Goal: Complete application form

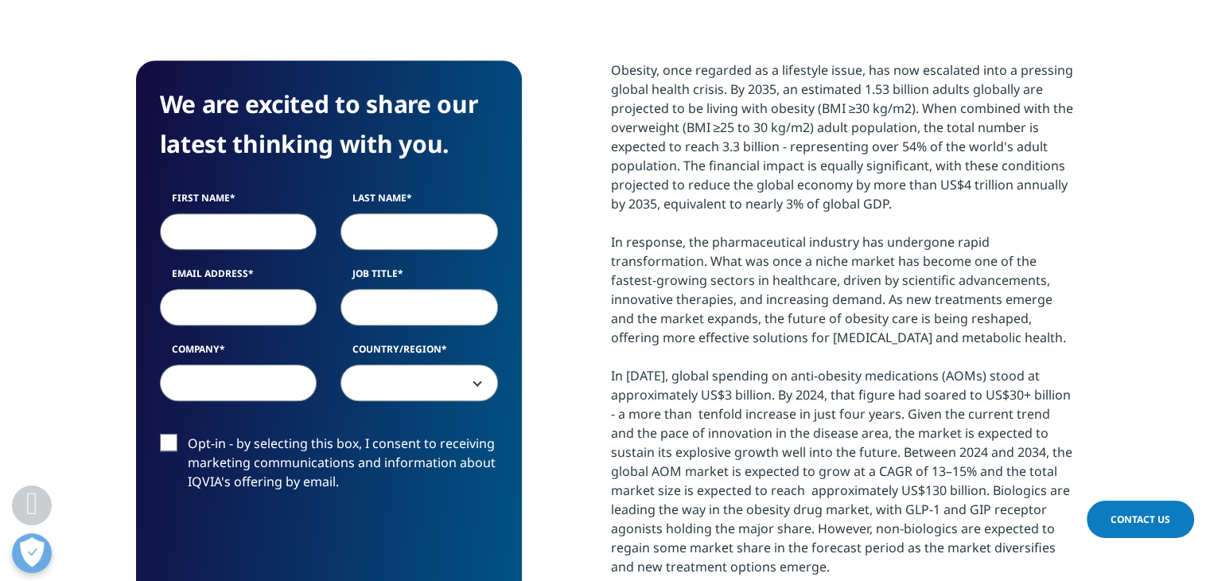
click at [275, 227] on input "First Name" at bounding box center [239, 231] width 158 height 37
click at [275, 227] on input "Mafda" at bounding box center [239, 231] width 158 height 37
type input "[PERSON_NAME]"
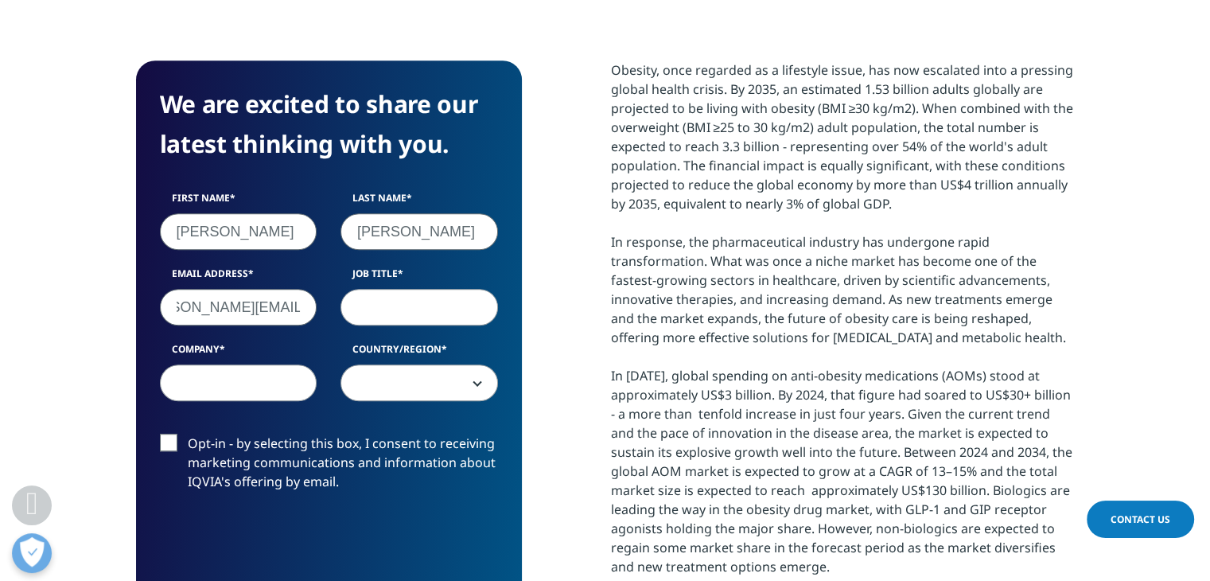
type input "[PERSON_NAME][EMAIL_ADDRESS][DOMAIN_NAME]"
type input "N"
type input "Student"
type input "Univesrity"
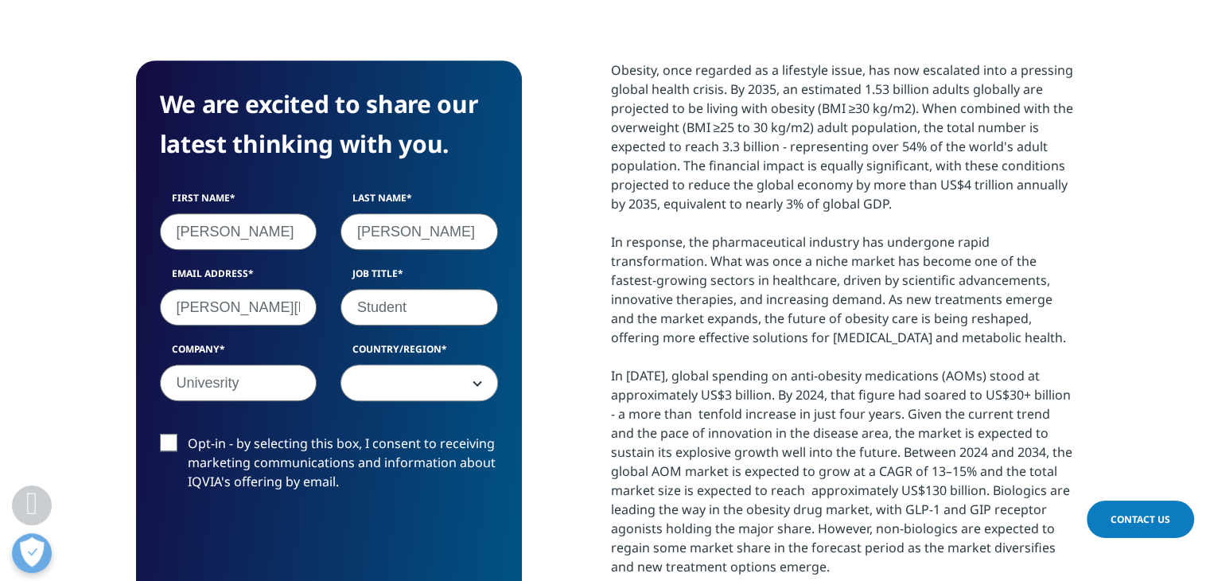
click at [429, 395] on span at bounding box center [419, 383] width 156 height 37
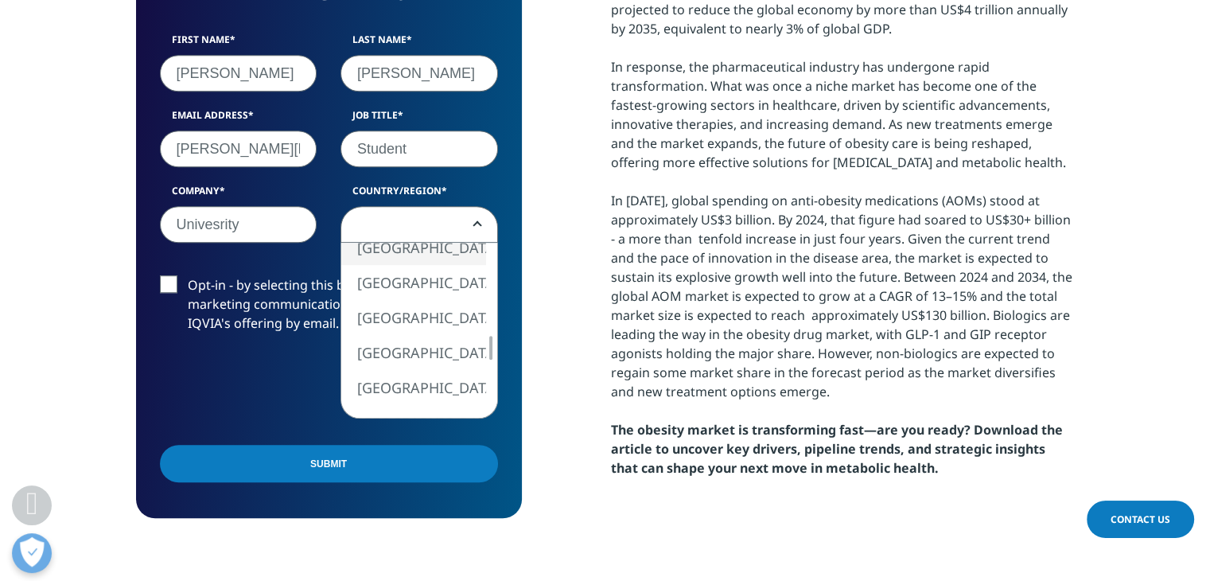
scroll to position [930, 0]
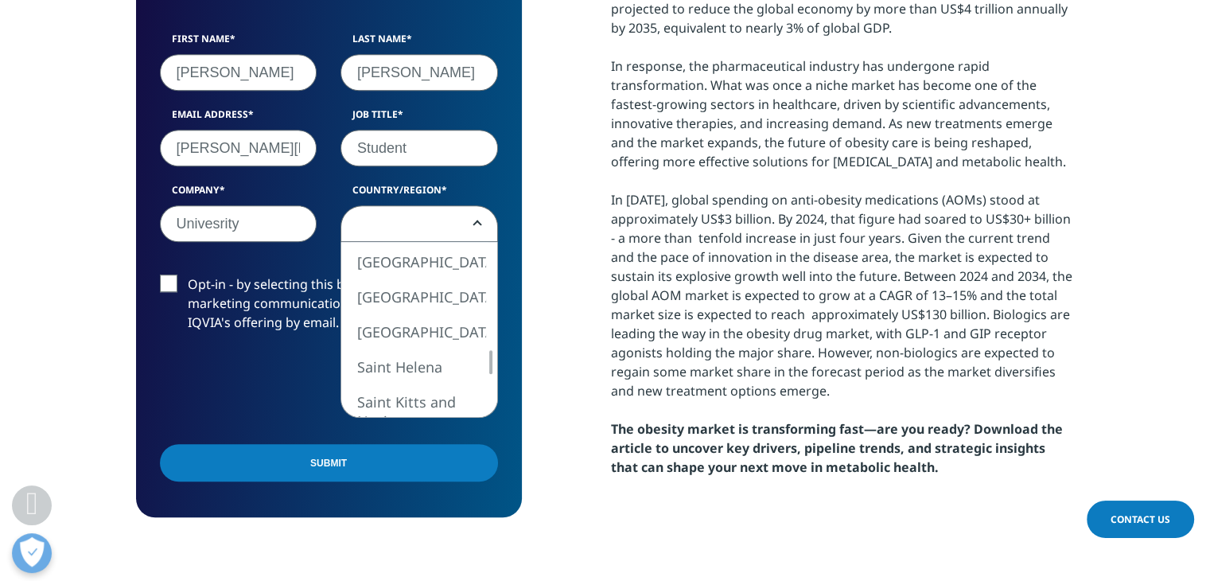
select select "[GEOGRAPHIC_DATA]"
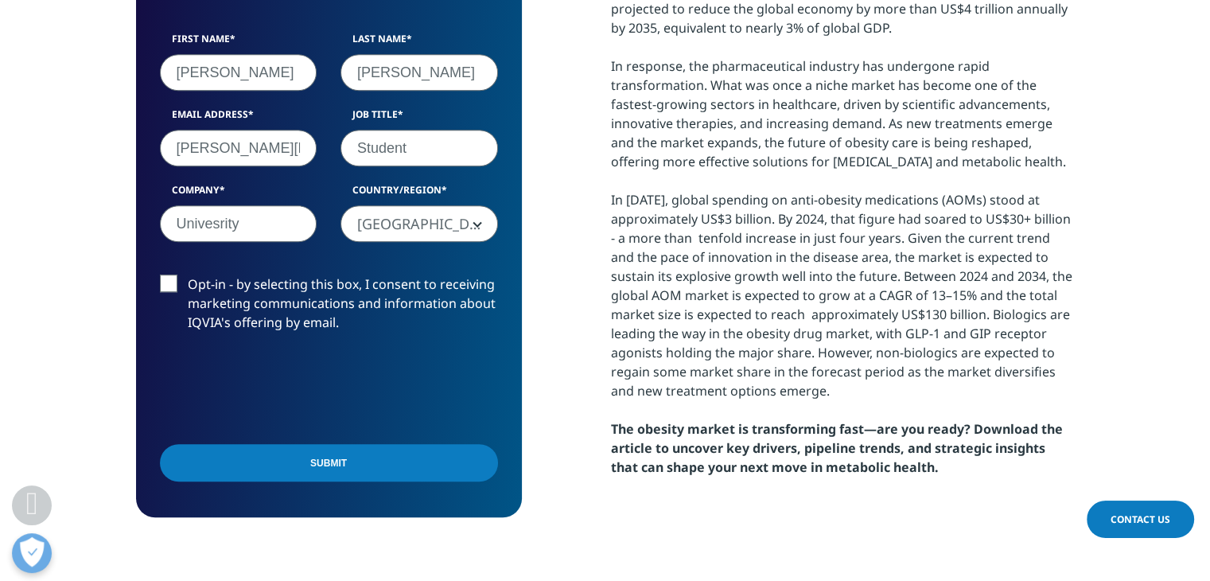
click at [292, 474] on input "Submit" at bounding box center [329, 462] width 338 height 37
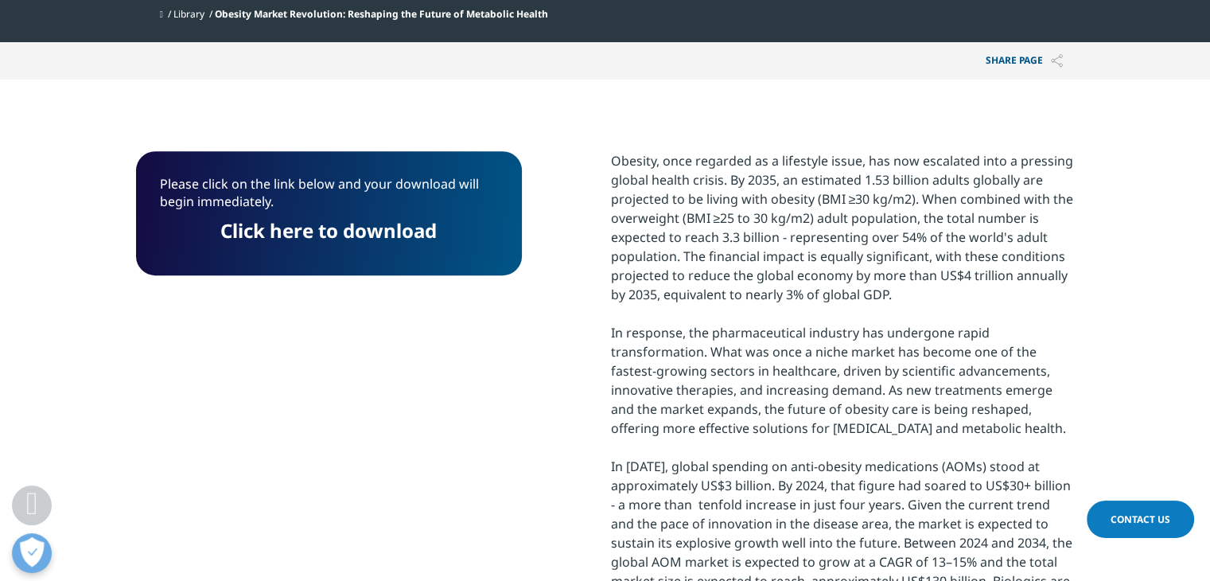
scroll to position [655, 0]
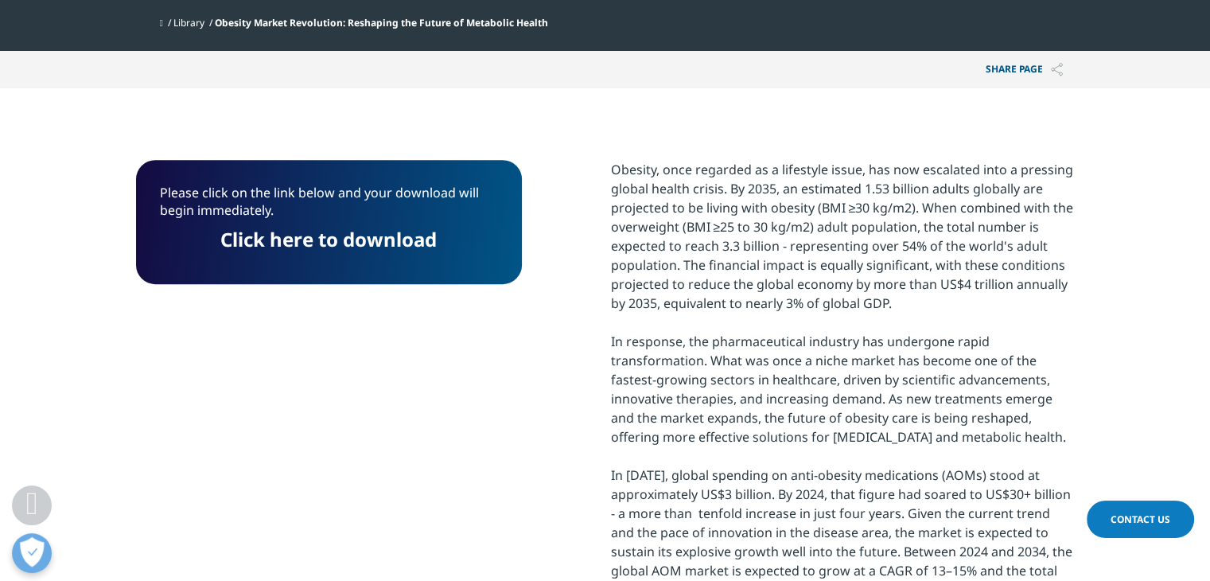
click at [369, 240] on link "Click here to download" at bounding box center [328, 239] width 216 height 26
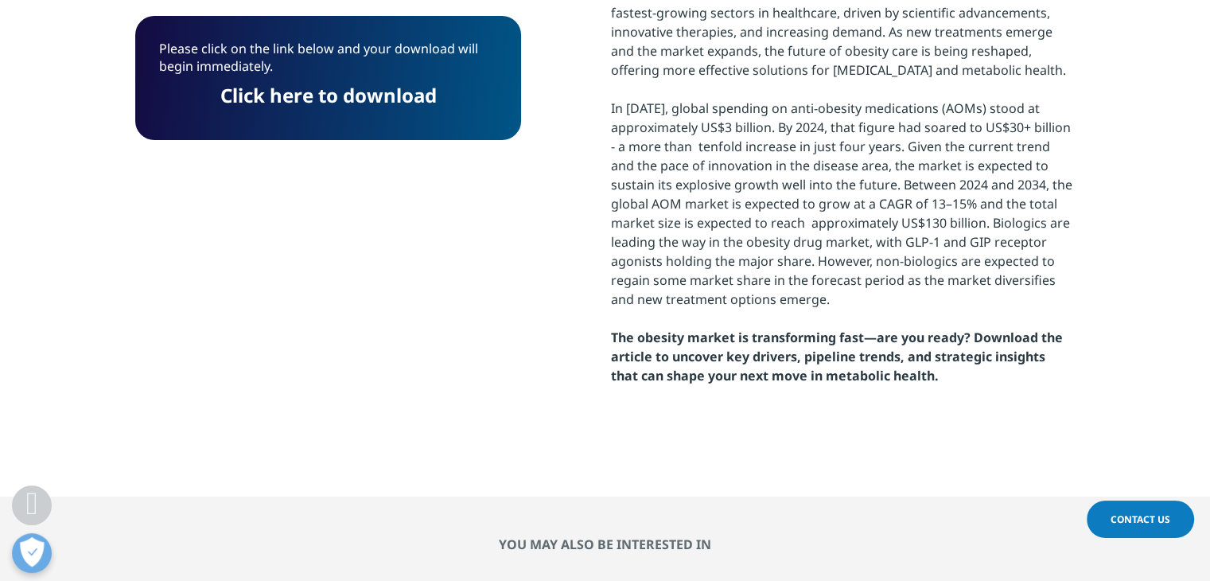
scroll to position [1031, 0]
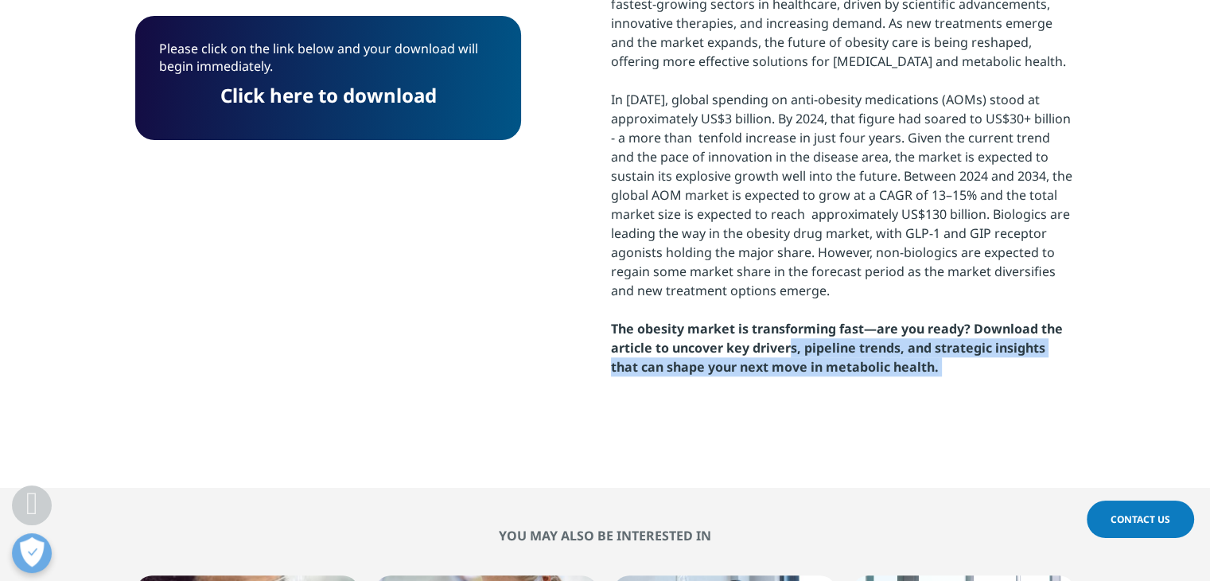
drag, startPoint x: 958, startPoint y: 388, endPoint x: 788, endPoint y: 339, distance: 177.1
click at [788, 339] on section "Obesity, once regarded as a lifestyle issue, has now escalated into a pressing …" at bounding box center [843, 100] width 464 height 632
